Goal: Task Accomplishment & Management: Manage account settings

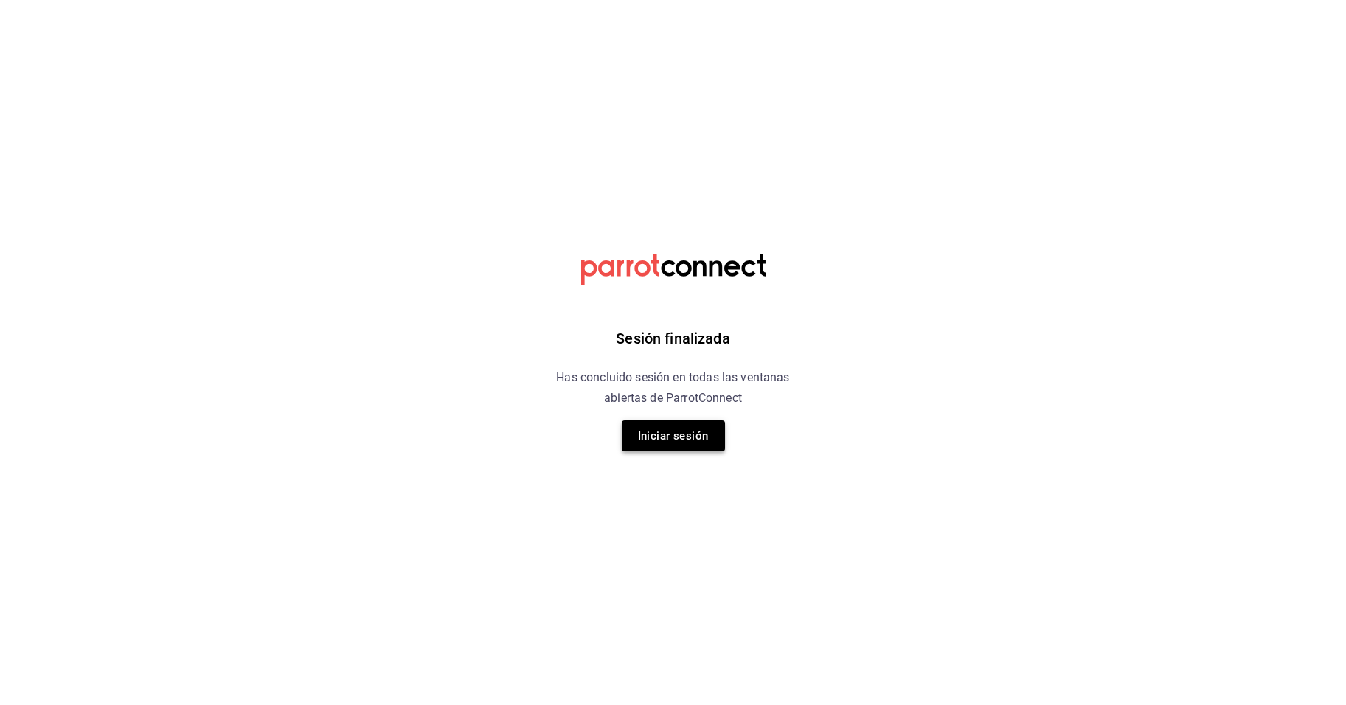
click at [664, 443] on button "Iniciar sesión" at bounding box center [673, 435] width 103 height 31
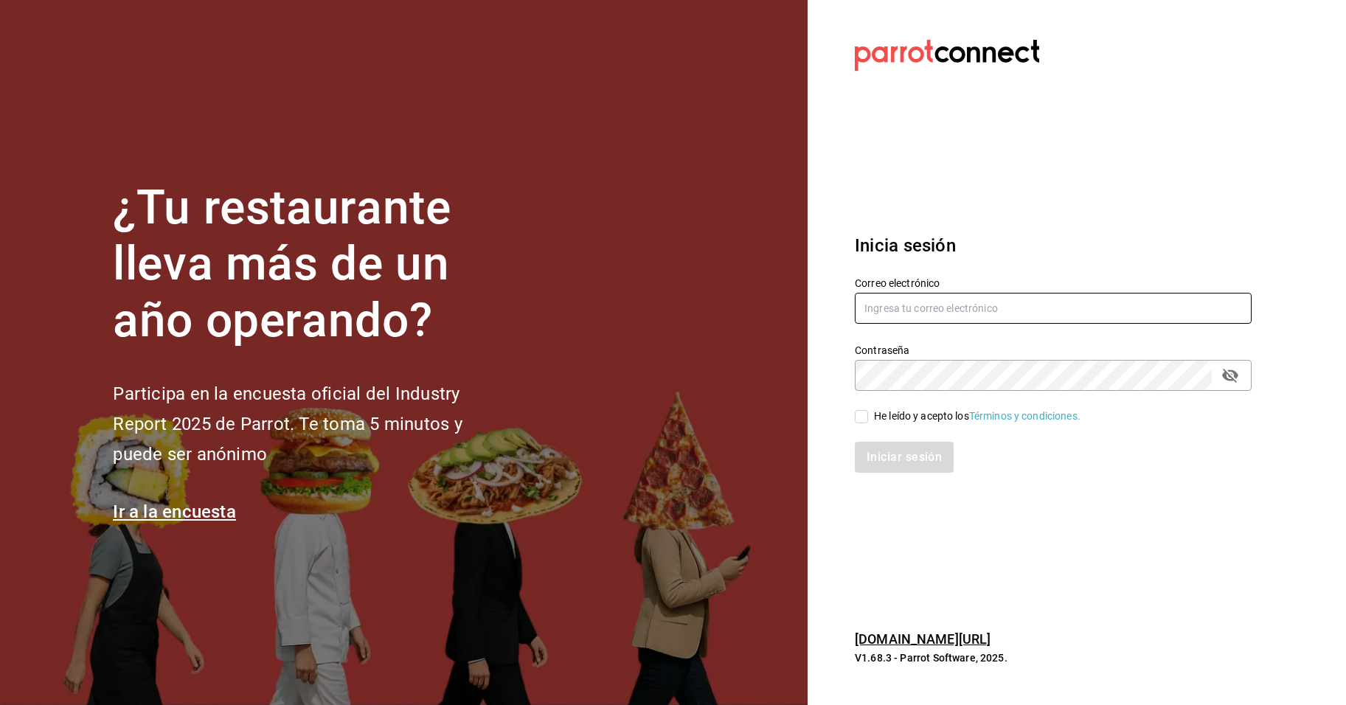
type input "isaac.garrido@emcif.com"
drag, startPoint x: 951, startPoint y: 306, endPoint x: 951, endPoint y: 316, distance: 10.3
click at [951, 306] on input "isaac.garrido@emcif.com" at bounding box center [1053, 308] width 397 height 31
click at [1086, 226] on div "Inicia sesión Correo electrónico isaac.garrido@emcif.com Contraseña Contraseña …" at bounding box center [1053, 353] width 397 height 277
drag, startPoint x: 908, startPoint y: 416, endPoint x: 906, endPoint y: 442, distance: 26.6
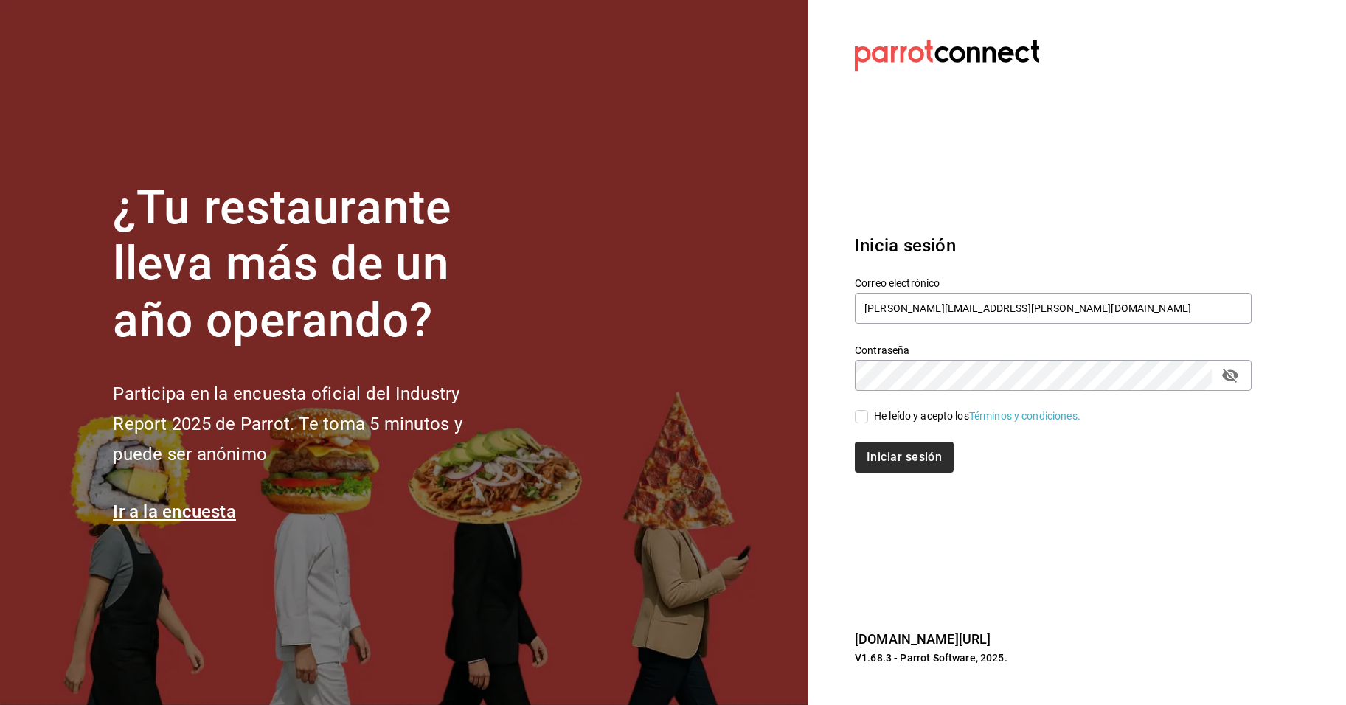
click at [907, 416] on div "He leído y acepto los Términos y condiciones." at bounding box center [977, 416] width 206 height 15
click at [868, 416] on input "He leído y acepto los Términos y condiciones." at bounding box center [861, 416] width 13 height 13
checkbox input "true"
click at [900, 456] on button "Iniciar sesión" at bounding box center [905, 457] width 100 height 31
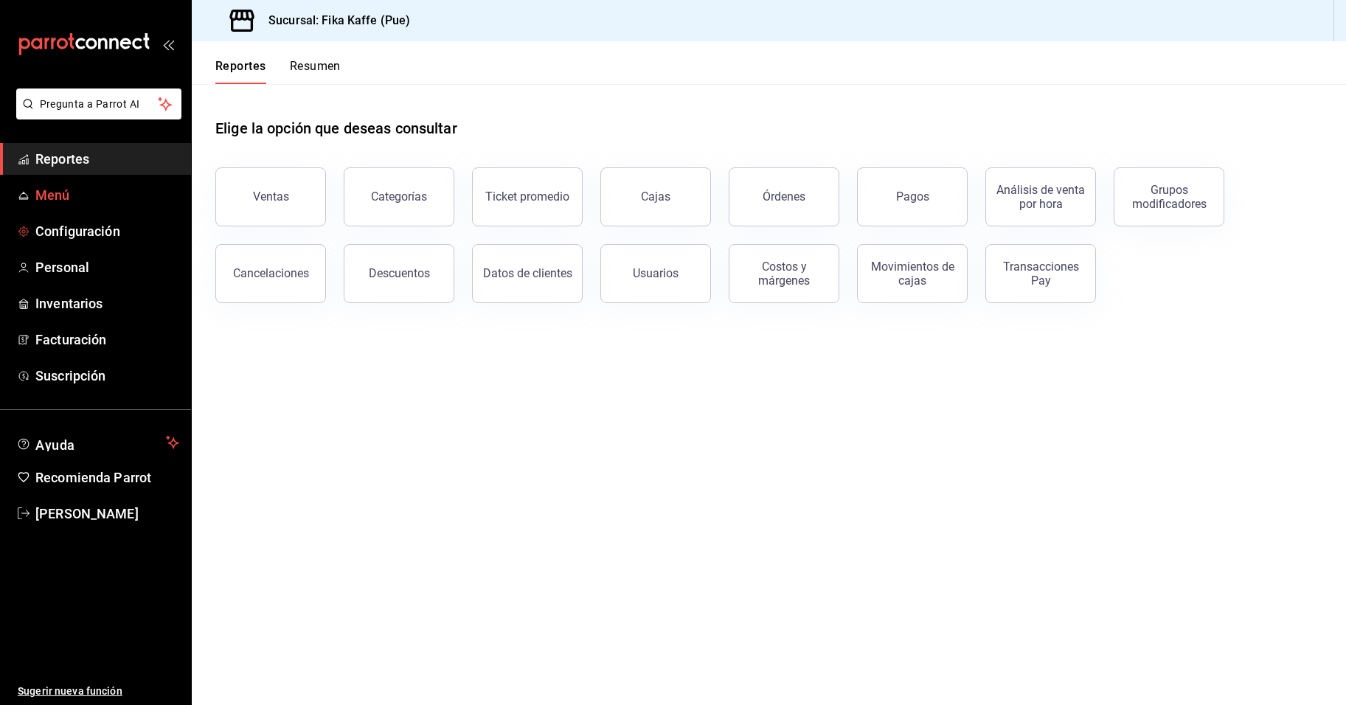
click at [67, 195] on span "Menú" at bounding box center [107, 195] width 144 height 20
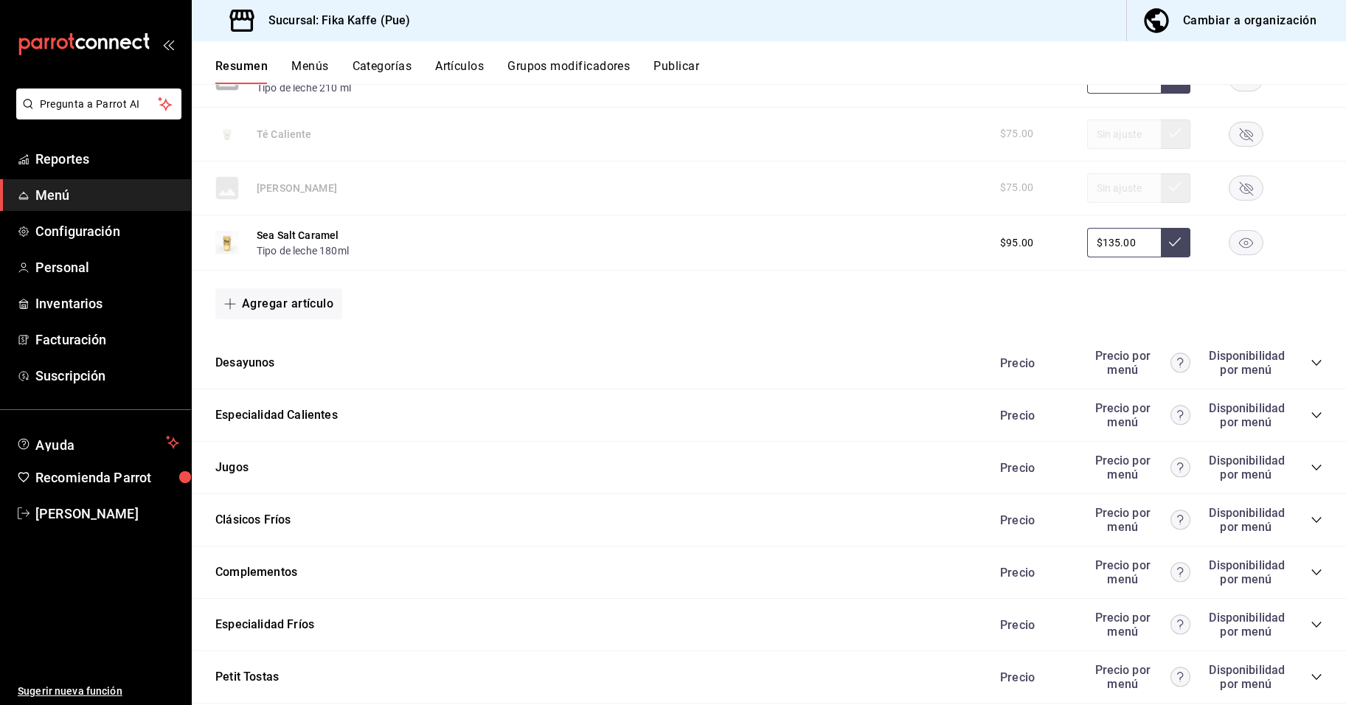
scroll to position [1000, 0]
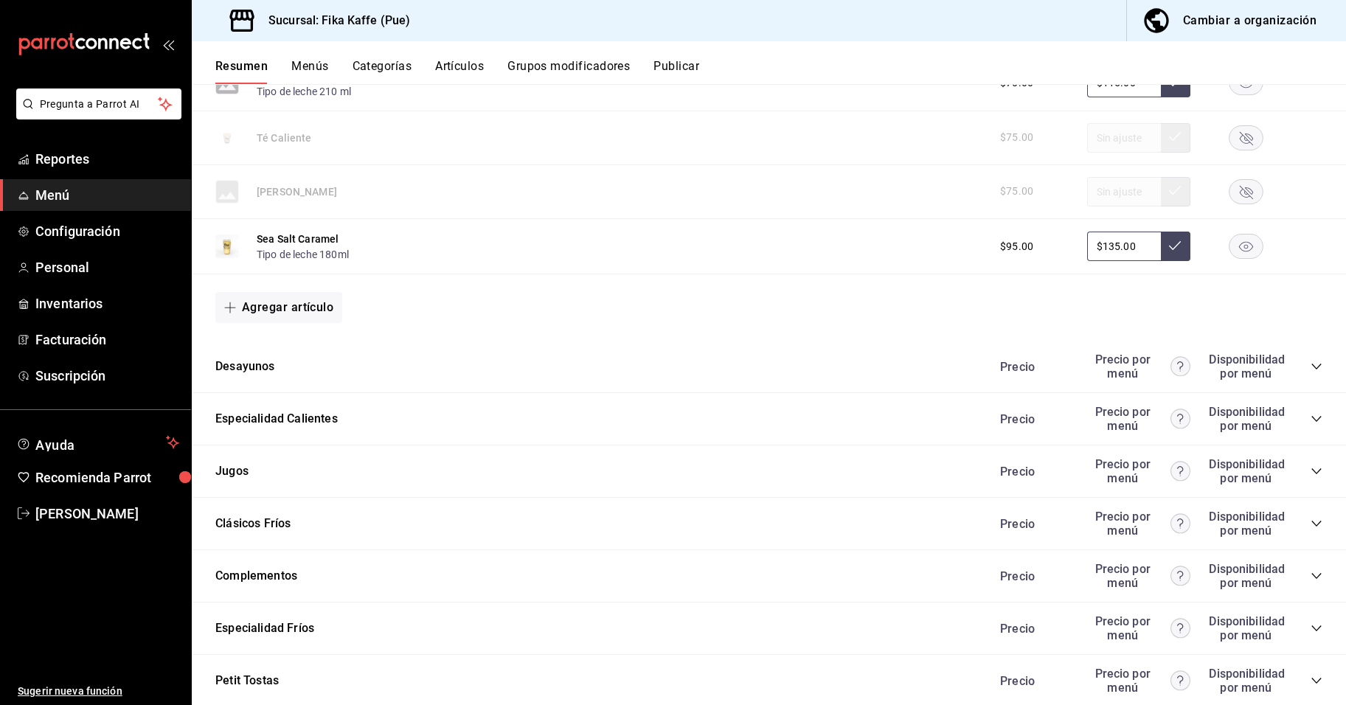
click at [1311, 369] on icon "collapse-category-row" at bounding box center [1316, 367] width 10 height 6
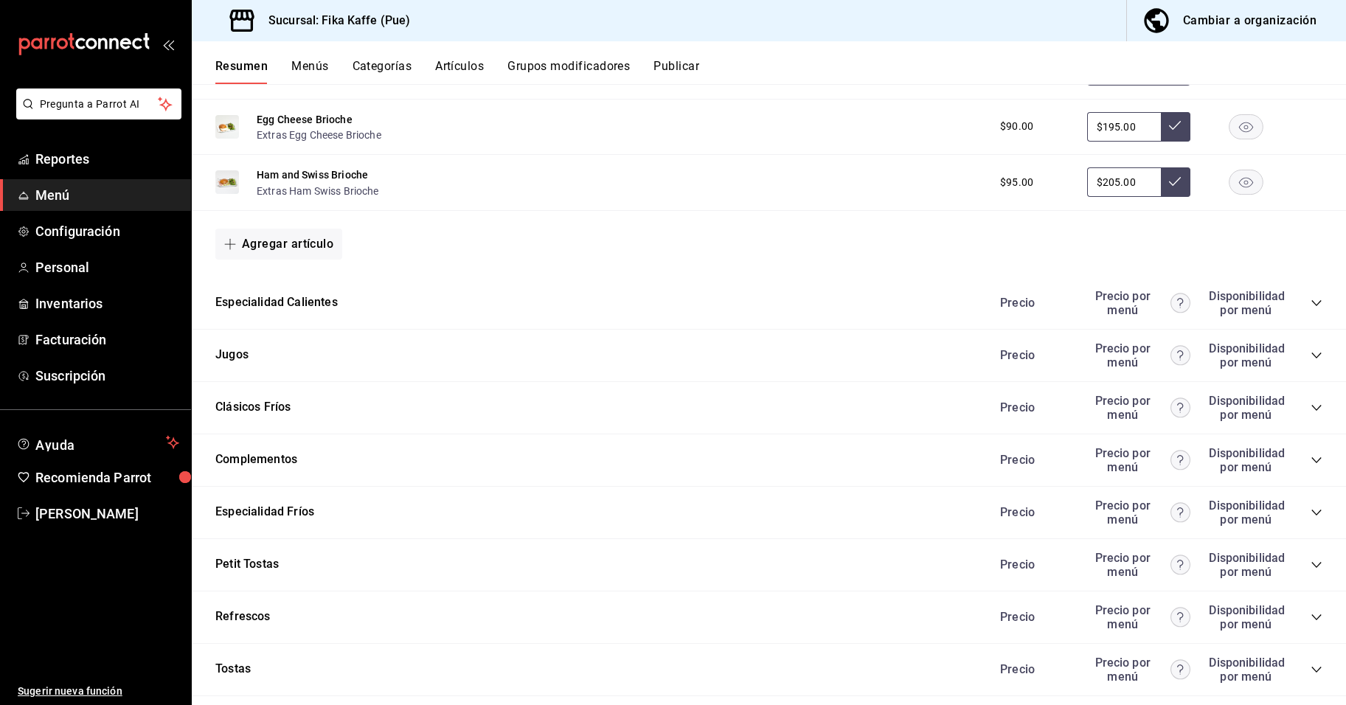
scroll to position [1363, 0]
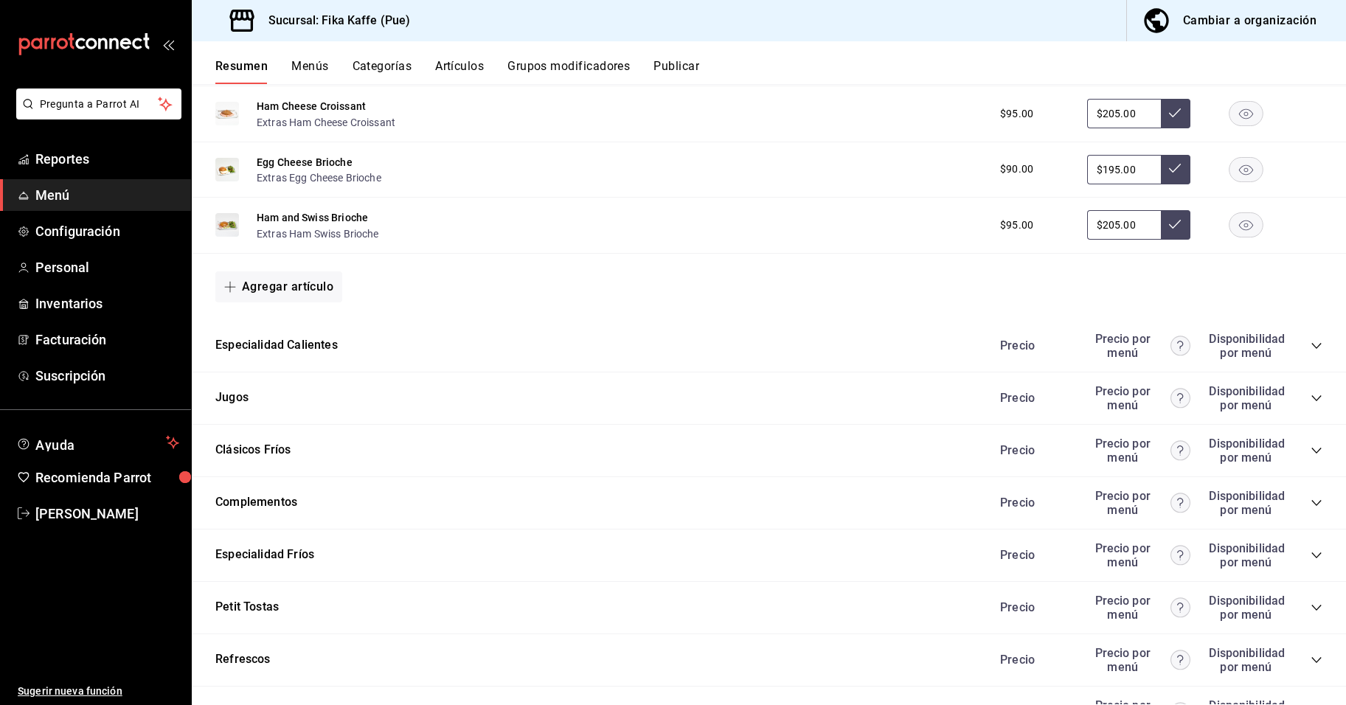
click at [282, 66] on div "Resumen Menús Categorías Artículos Grupos modificadores Publicar" at bounding box center [780, 71] width 1131 height 25
click at [299, 69] on button "Menús" at bounding box center [309, 71] width 37 height 25
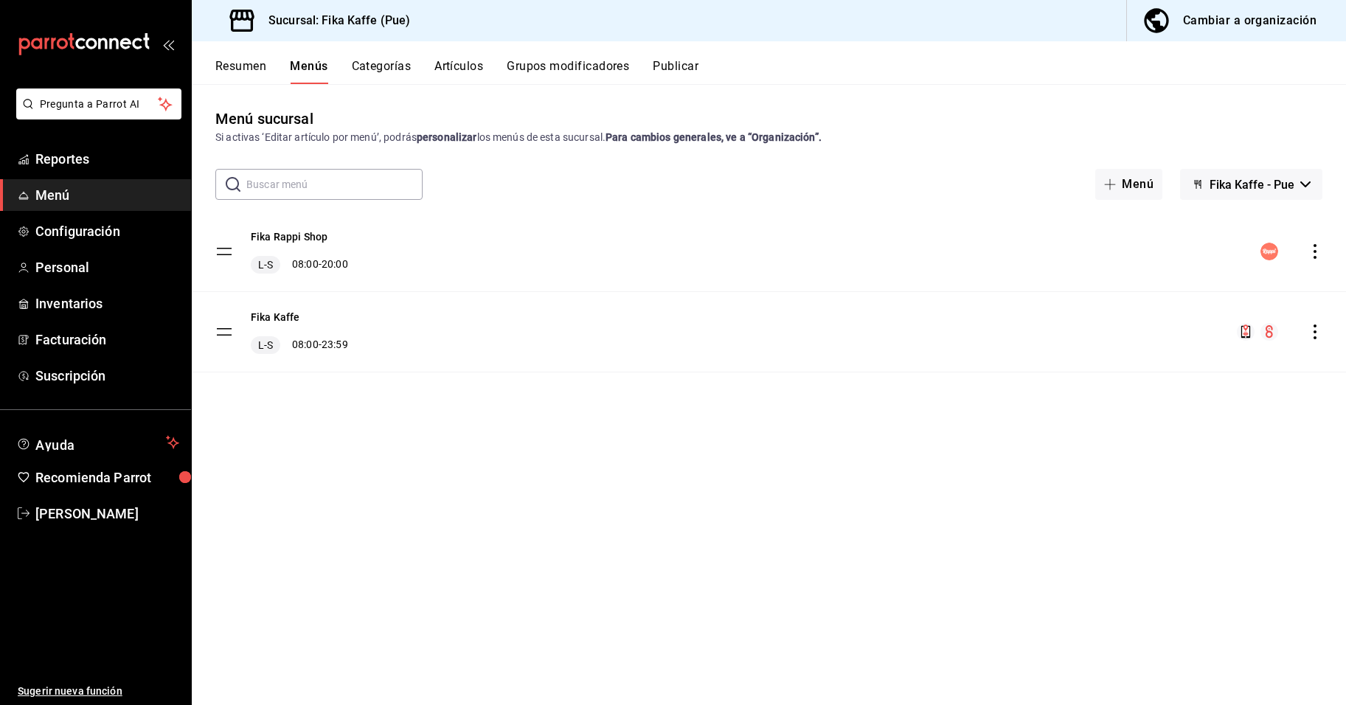
click at [373, 68] on button "Categorías" at bounding box center [382, 71] width 60 height 25
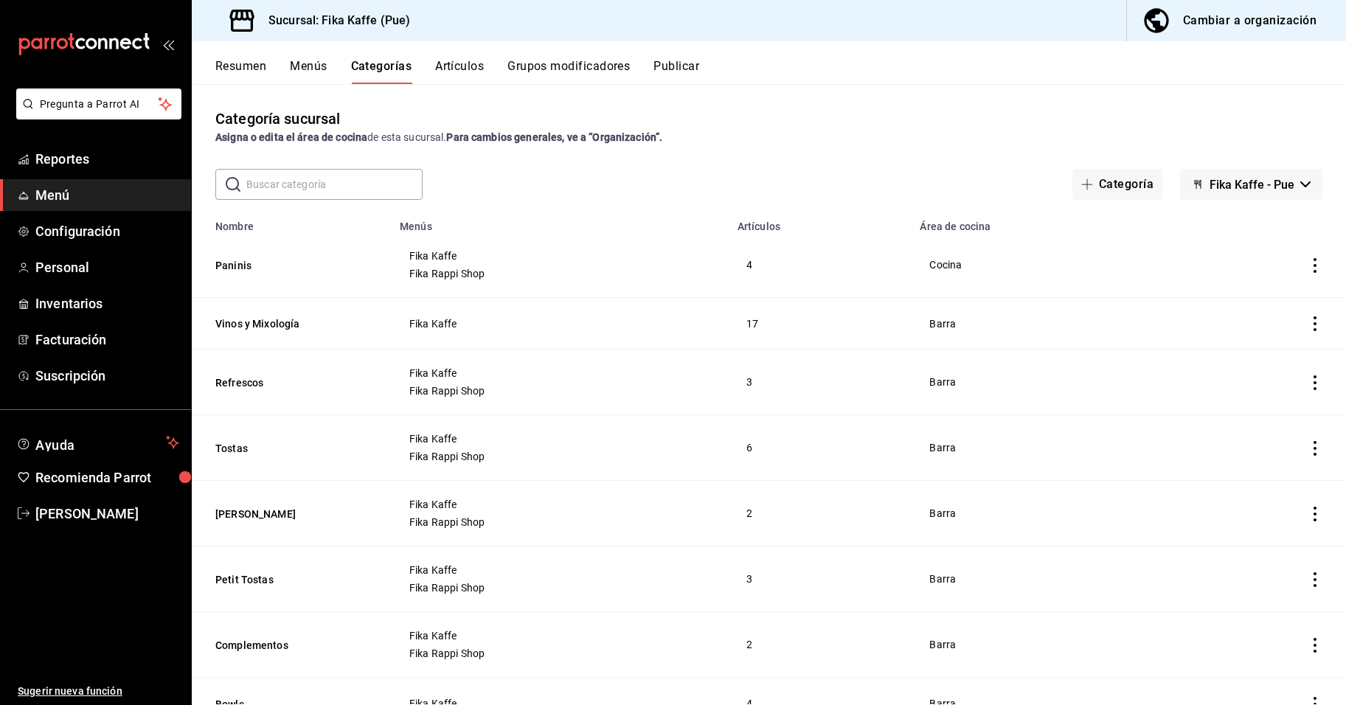
click at [463, 58] on div "Resumen Menús Categorías Artículos Grupos modificadores Publicar" at bounding box center [769, 62] width 1154 height 43
click at [472, 73] on button "Artículos" at bounding box center [459, 71] width 49 height 25
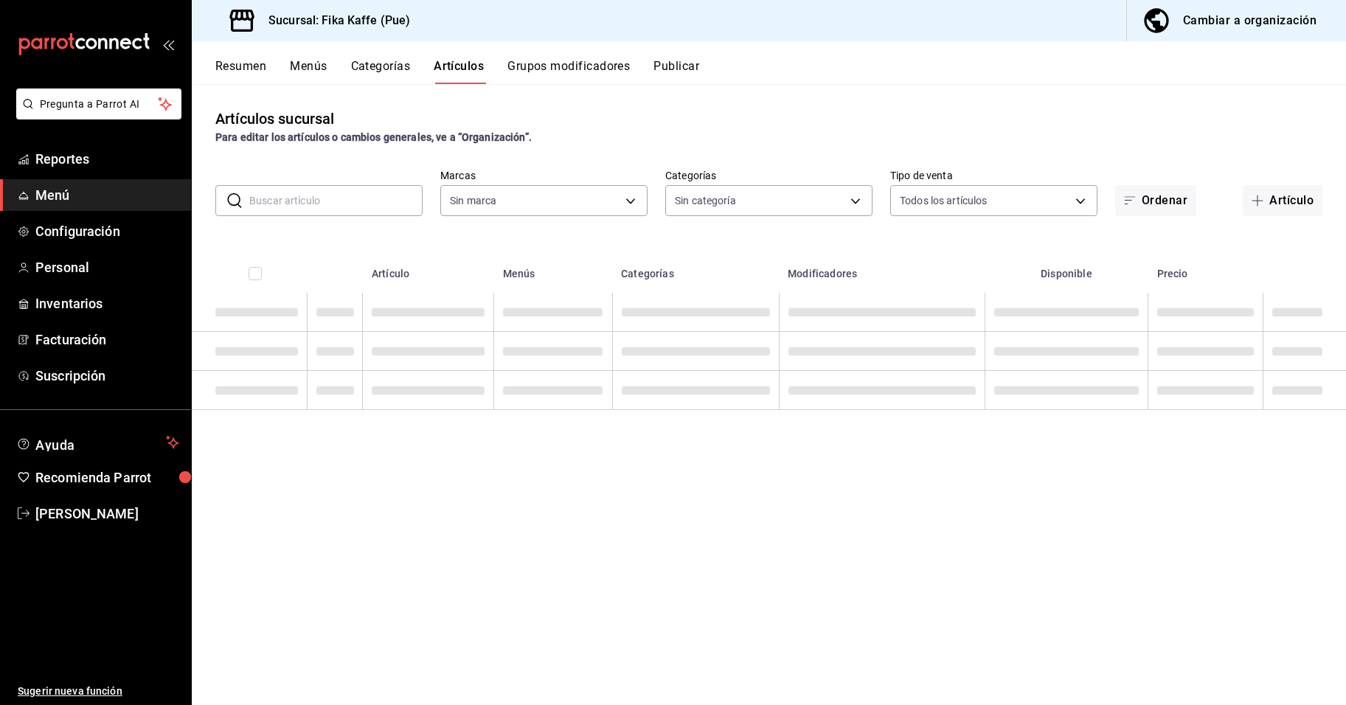
type input "34ad27b6-2ad7-4e09-8c47-bff0ca000e3b"
click at [373, 204] on input "text" at bounding box center [335, 200] width 173 height 29
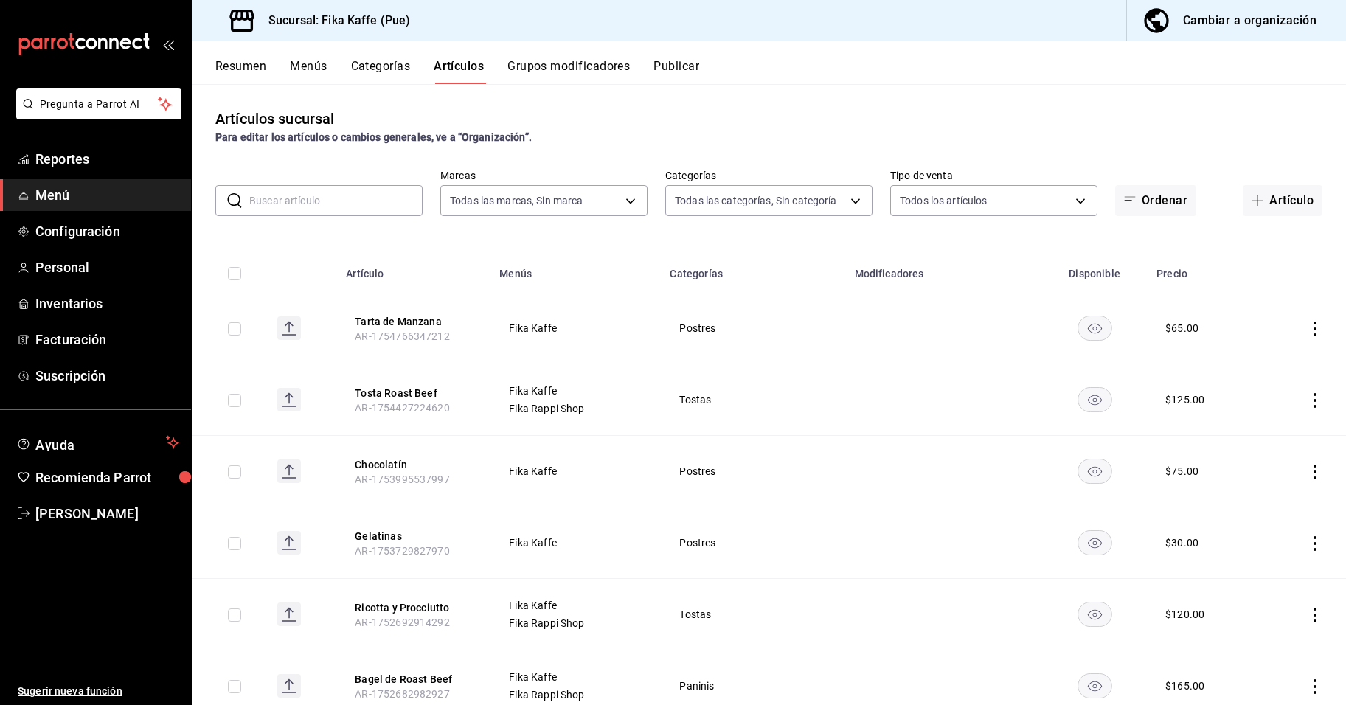
type input "1994366c-f11a-4cbd-94a1-eb9715e73b61,3590a760-77bb-4674-8d3f-47f28e8156f8,11cd4…"
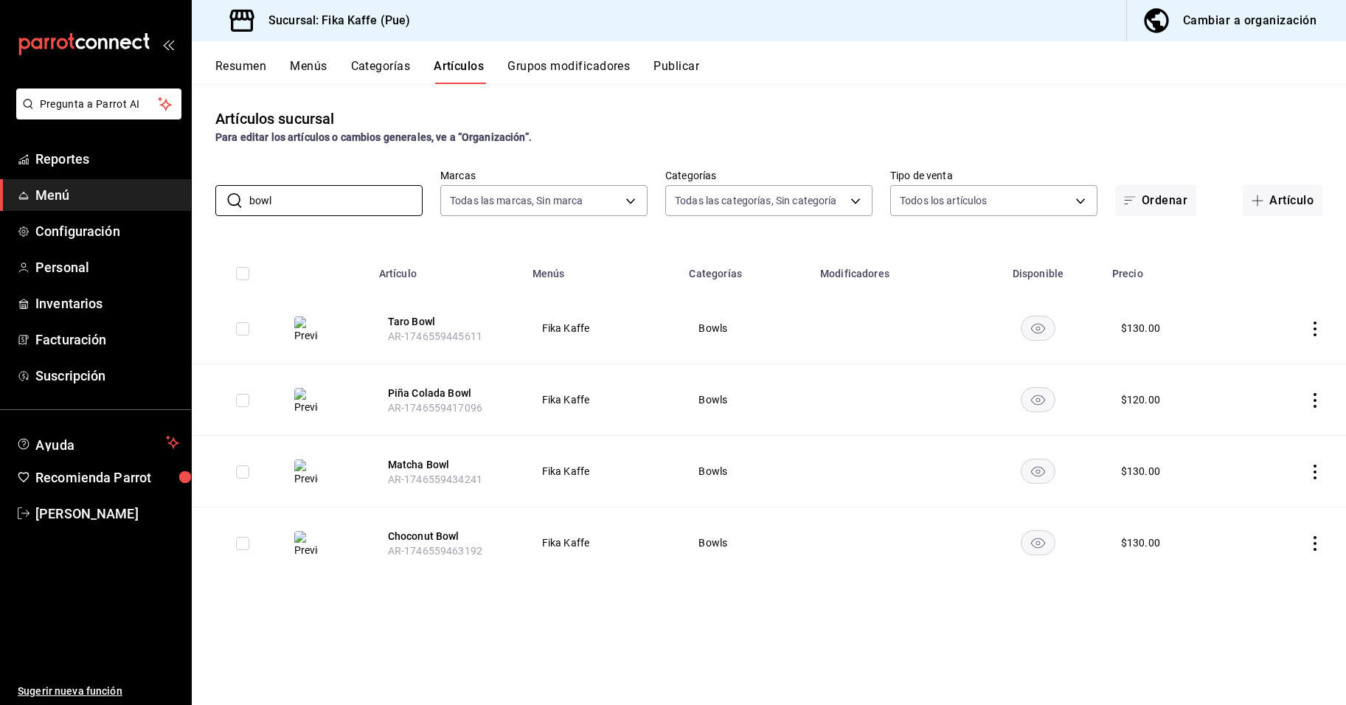
type input "bowl"
click at [567, 147] on div "Artículos sucursal Para editar los artículos o cambios generales, ve a “Organiz…" at bounding box center [769, 394] width 1154 height 620
click at [305, 332] on img at bounding box center [306, 329] width 24 height 27
